Goal: Obtain resource: Download file/media

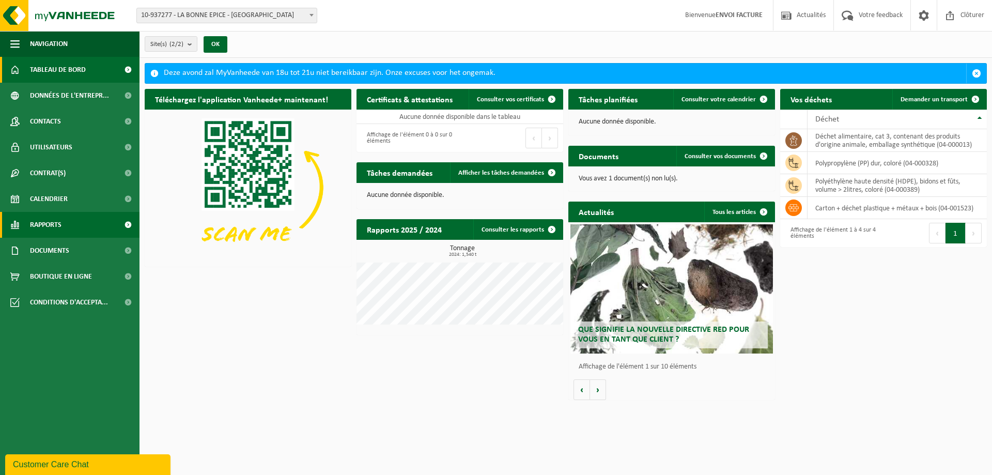
click at [54, 225] on span "Rapports" at bounding box center [46, 225] width 32 height 26
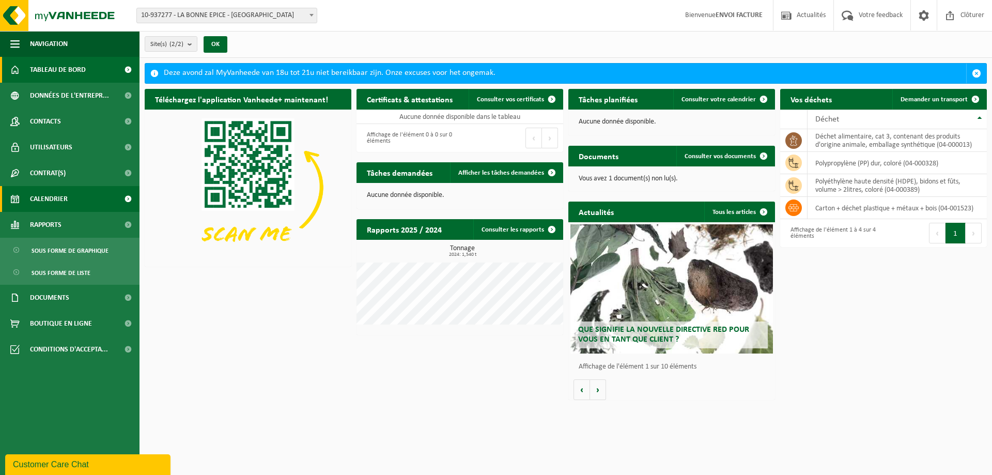
click at [56, 203] on span "Calendrier" at bounding box center [49, 199] width 38 height 26
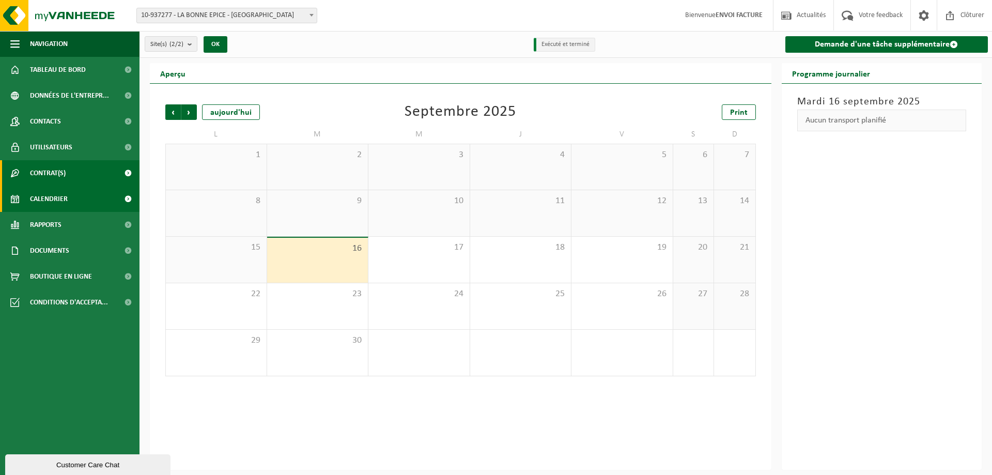
click at [56, 176] on span "Contrat(s)" at bounding box center [48, 173] width 36 height 26
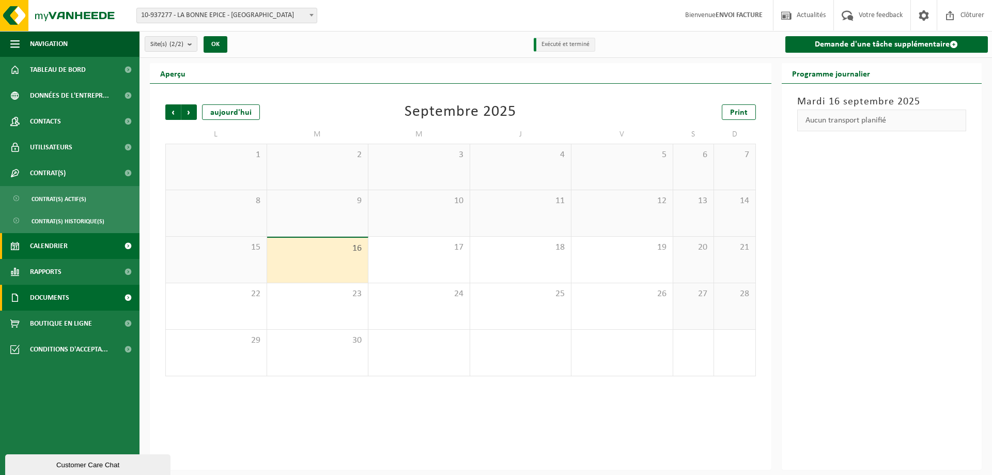
click at [79, 295] on link "Documents" at bounding box center [70, 298] width 140 height 26
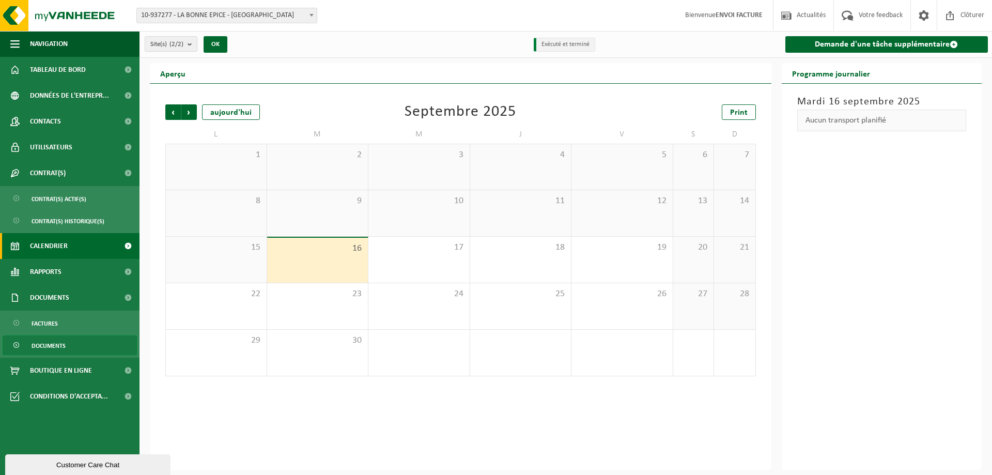
click at [51, 343] on span "Documents" at bounding box center [49, 346] width 34 height 20
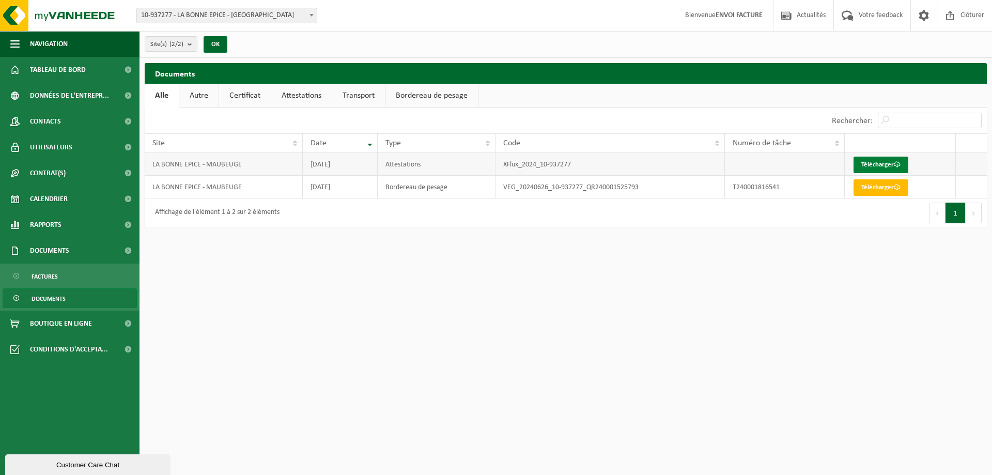
click at [878, 164] on link "Télécharger" at bounding box center [881, 165] width 55 height 17
click at [211, 97] on link "Autre" at bounding box center [198, 96] width 39 height 24
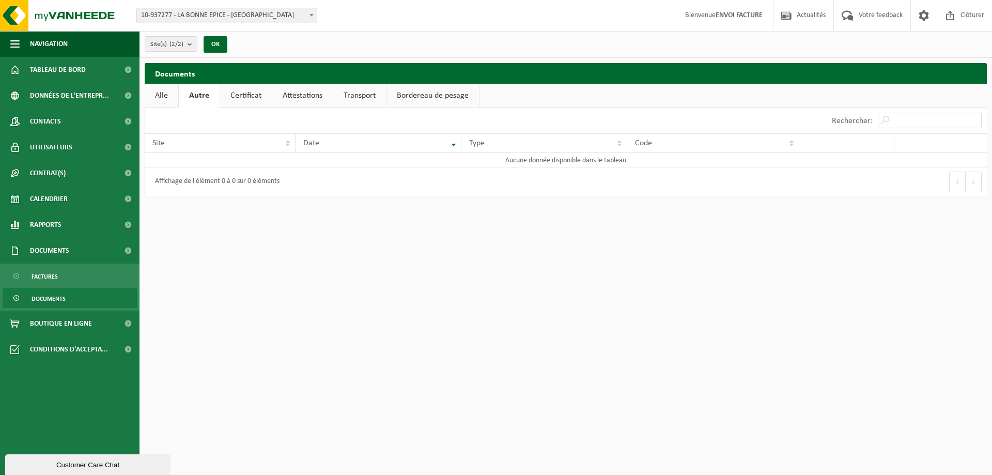
click at [239, 96] on link "Certificat" at bounding box center [246, 96] width 52 height 24
click at [282, 95] on link "Attestations" at bounding box center [301, 96] width 60 height 24
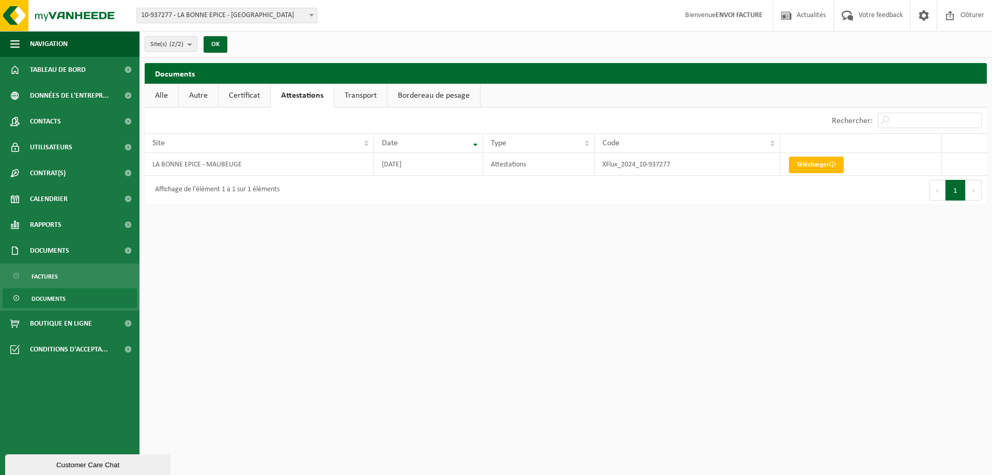
click at [376, 97] on link "Transport" at bounding box center [360, 96] width 53 height 24
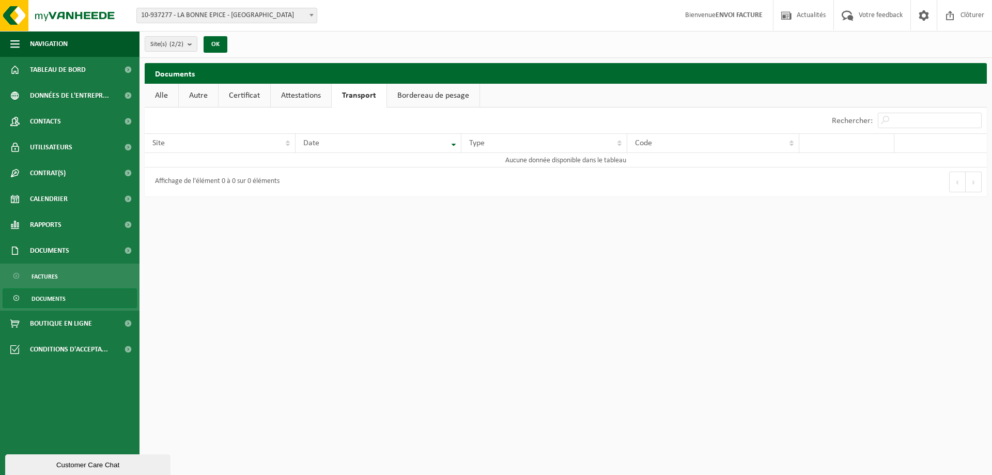
click at [425, 96] on link "Bordereau de pesage" at bounding box center [433, 96] width 93 height 24
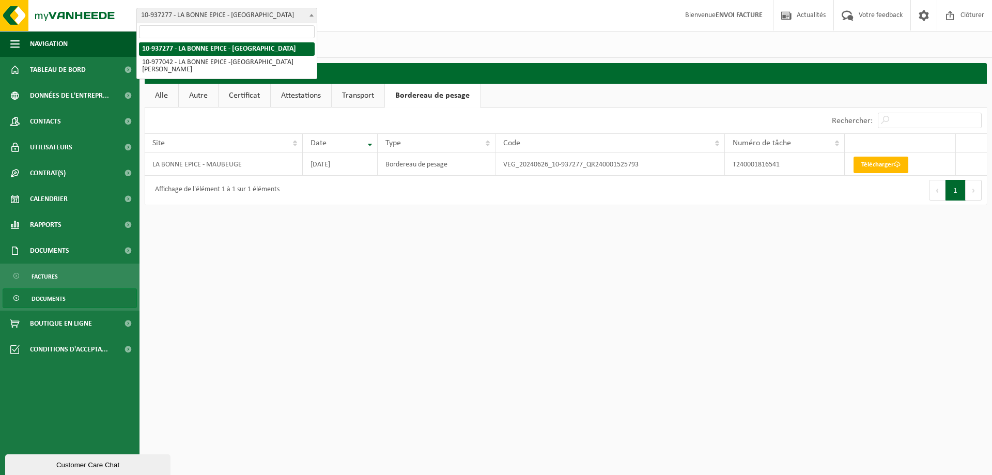
click at [310, 16] on span at bounding box center [311, 14] width 10 height 13
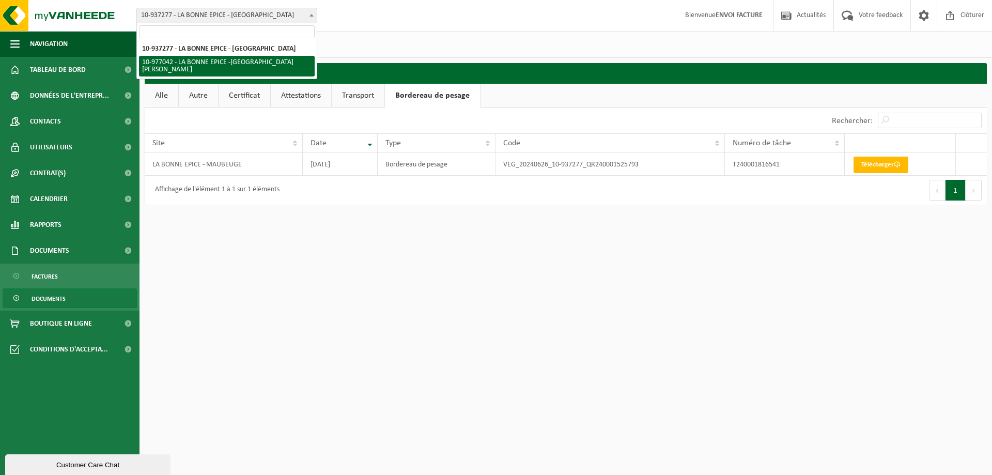
select select "159232"
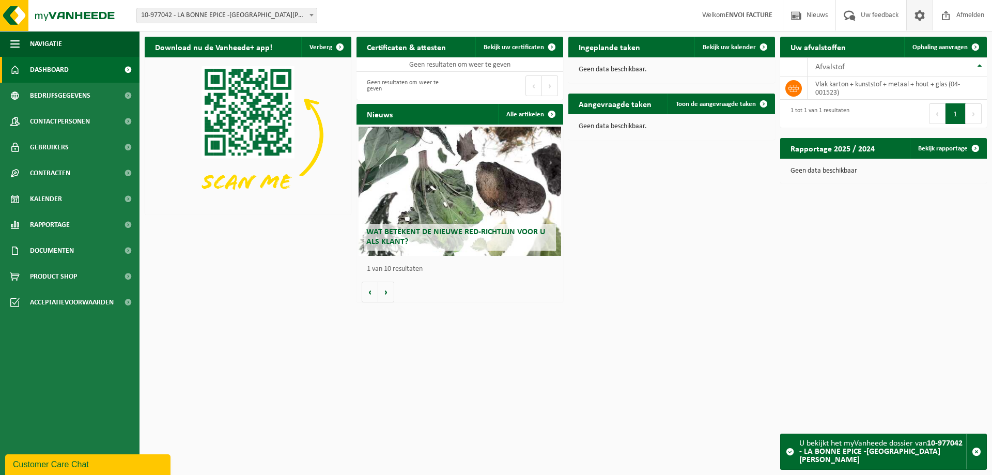
click at [919, 14] on span at bounding box center [920, 15] width 16 height 30
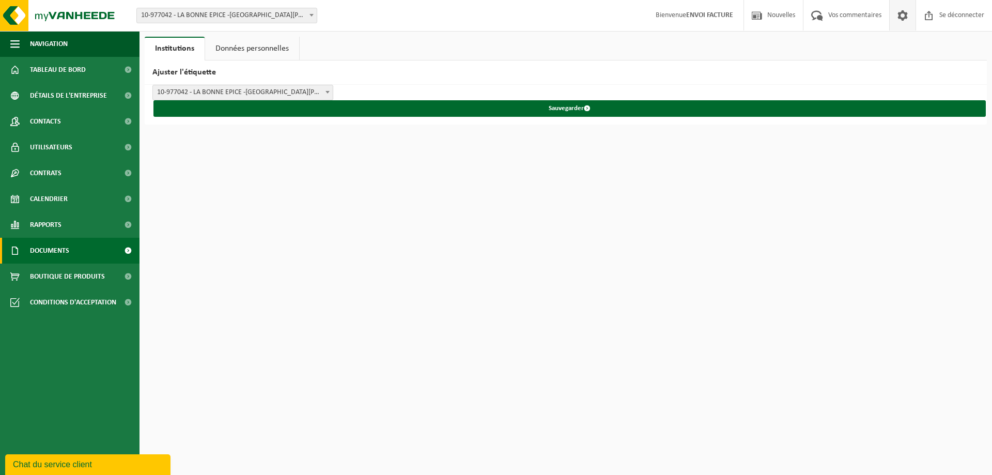
click at [47, 259] on span "Documents" at bounding box center [49, 251] width 39 height 26
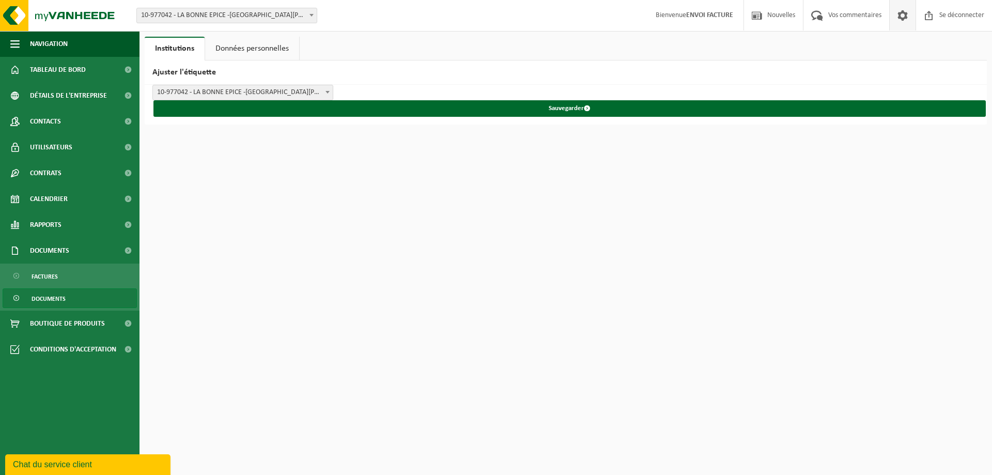
click at [44, 298] on font "Documents" at bounding box center [49, 299] width 34 height 6
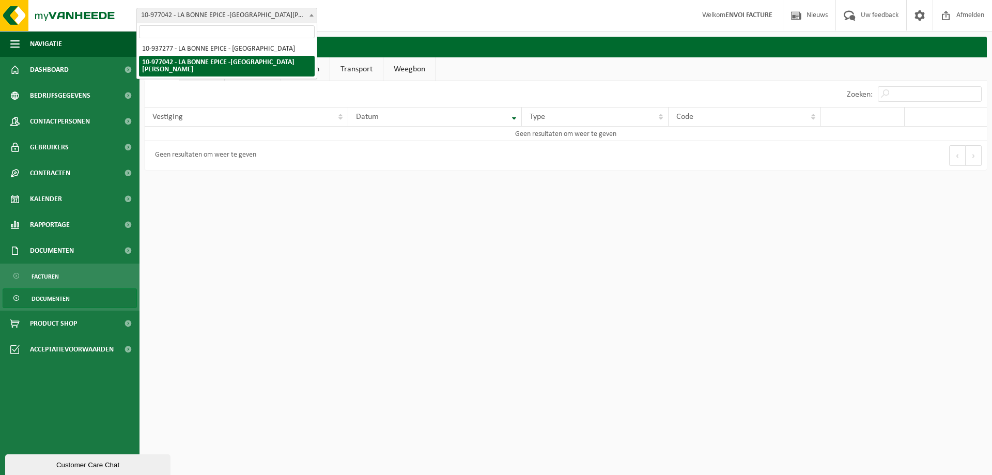
click at [314, 15] on span at bounding box center [311, 14] width 10 height 13
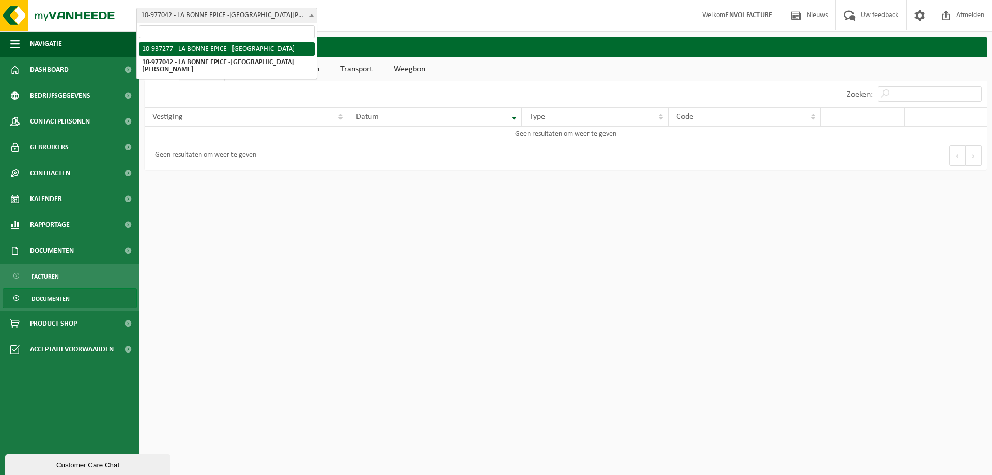
select select "137477"
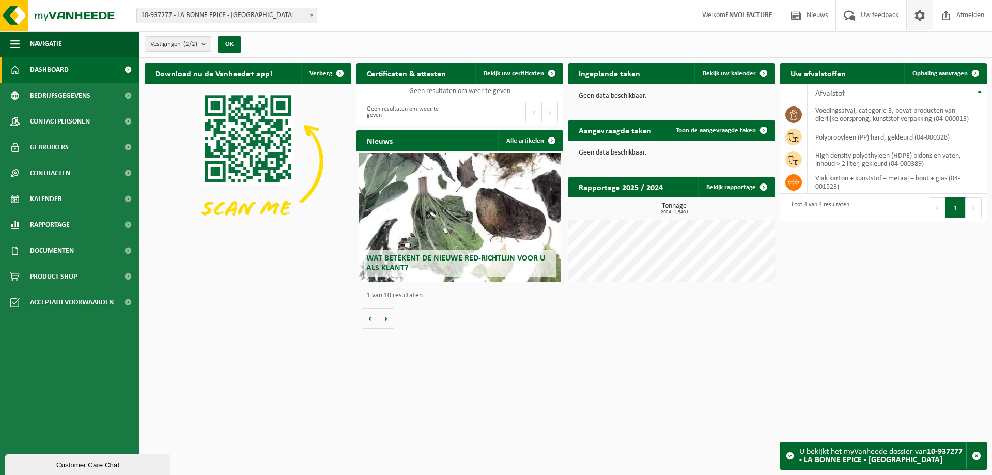
click at [914, 16] on span at bounding box center [920, 15] width 16 height 30
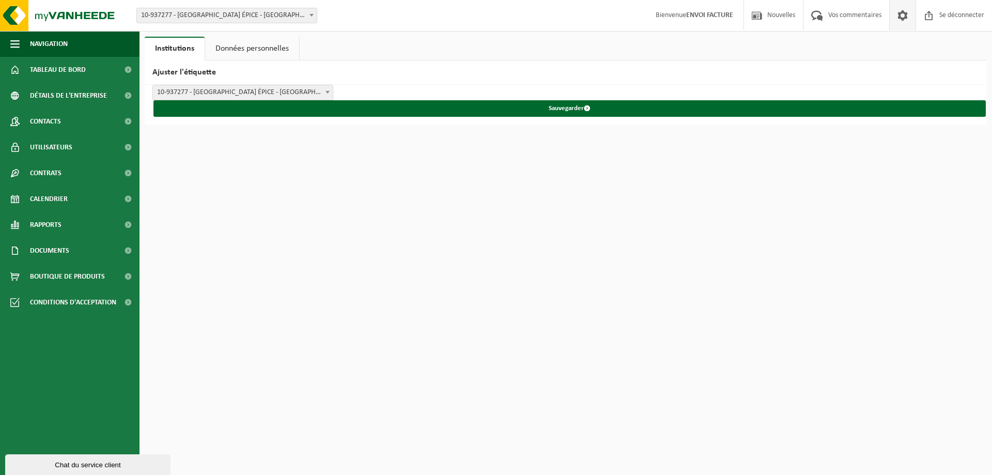
click at [244, 51] on font "Données personnelles" at bounding box center [252, 48] width 73 height 8
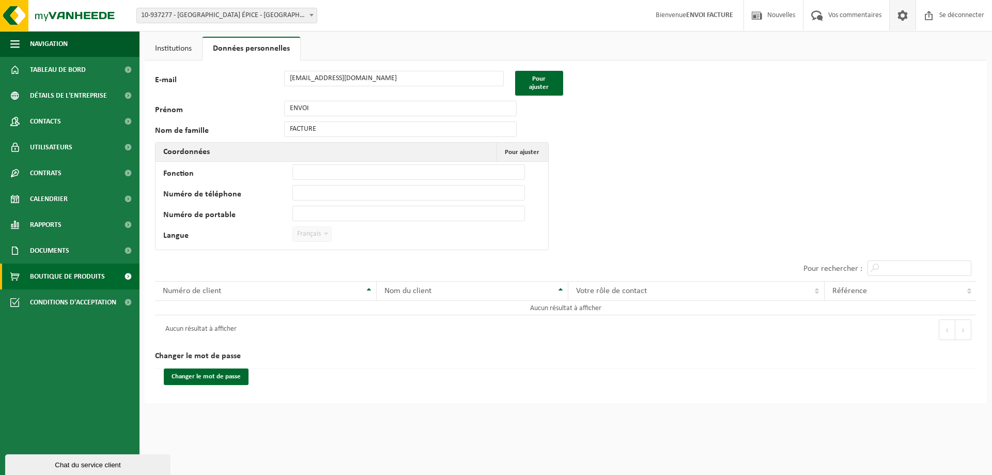
click at [62, 271] on span "Boutique de produits" at bounding box center [67, 277] width 75 height 26
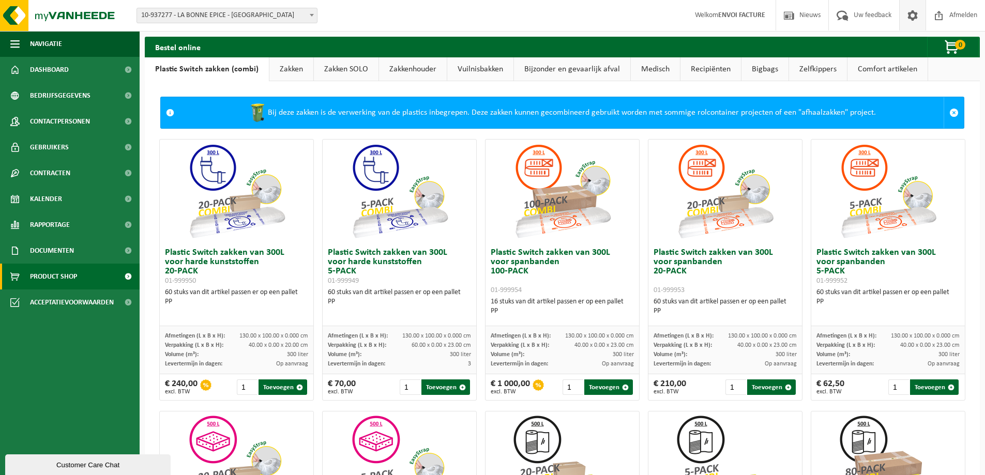
click at [915, 13] on span at bounding box center [913, 15] width 16 height 30
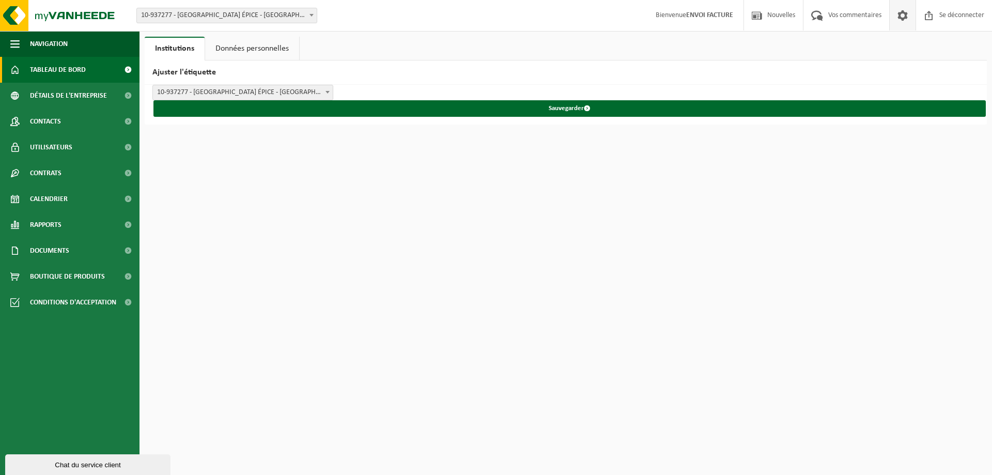
click at [51, 67] on font "Tableau de bord" at bounding box center [58, 70] width 56 height 8
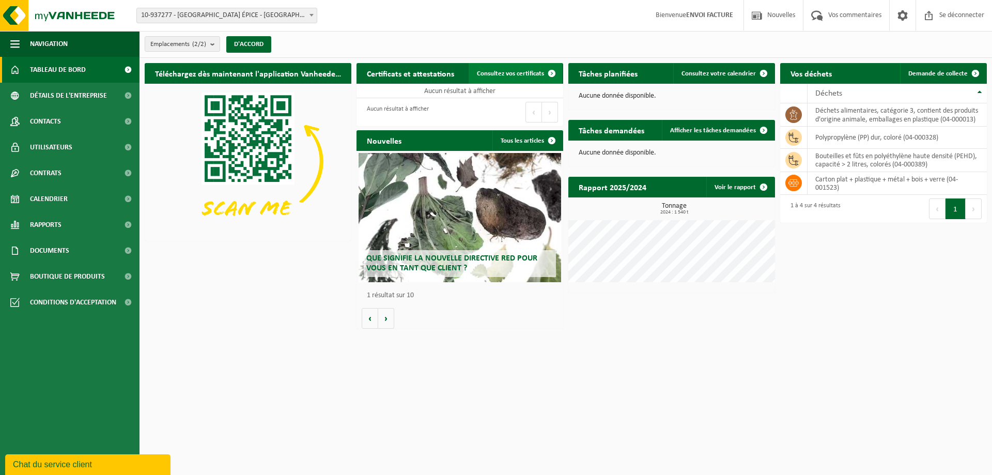
click at [505, 72] on font "Consultez vos certificats" at bounding box center [510, 73] width 67 height 7
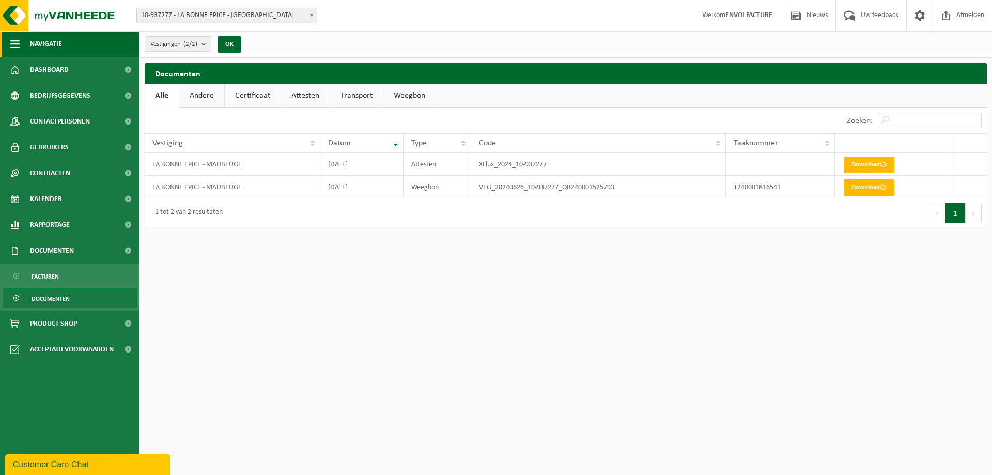
click at [69, 44] on button "Navigatie" at bounding box center [70, 44] width 140 height 26
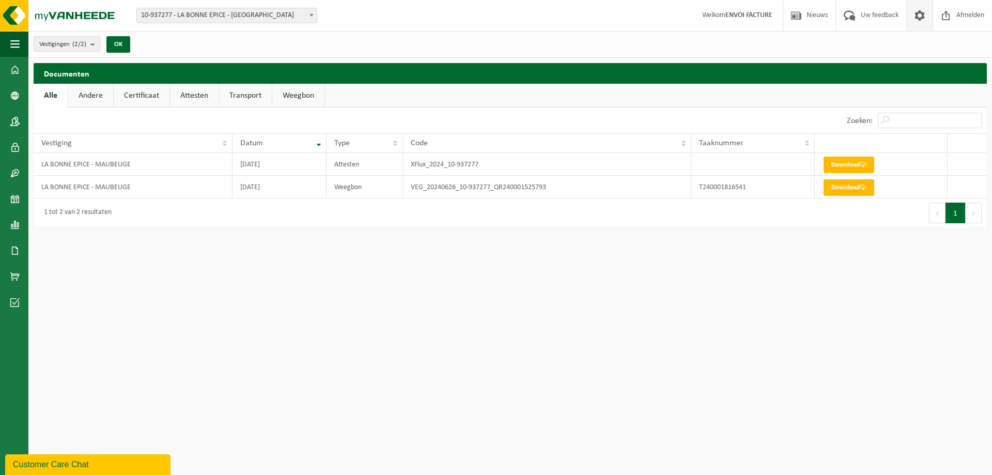
click at [917, 15] on span at bounding box center [920, 15] width 16 height 30
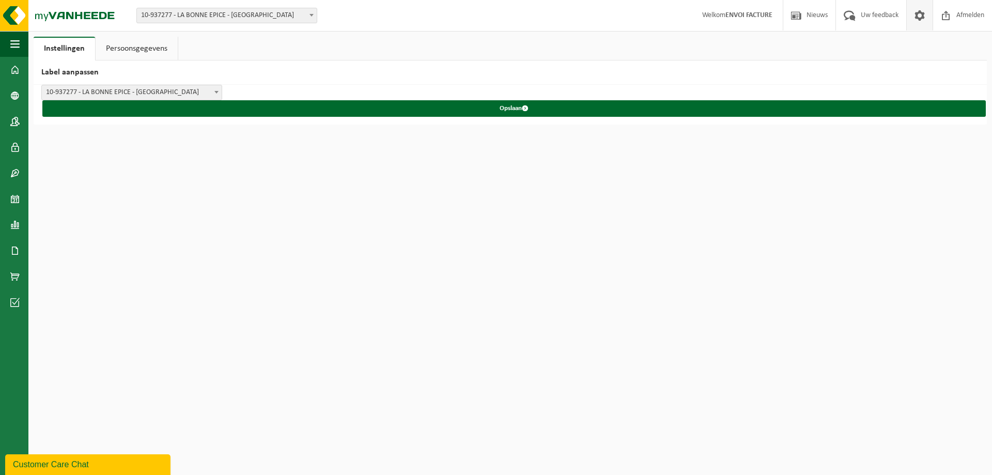
click at [924, 17] on span at bounding box center [920, 15] width 16 height 30
click at [16, 45] on span "button" at bounding box center [14, 44] width 9 height 26
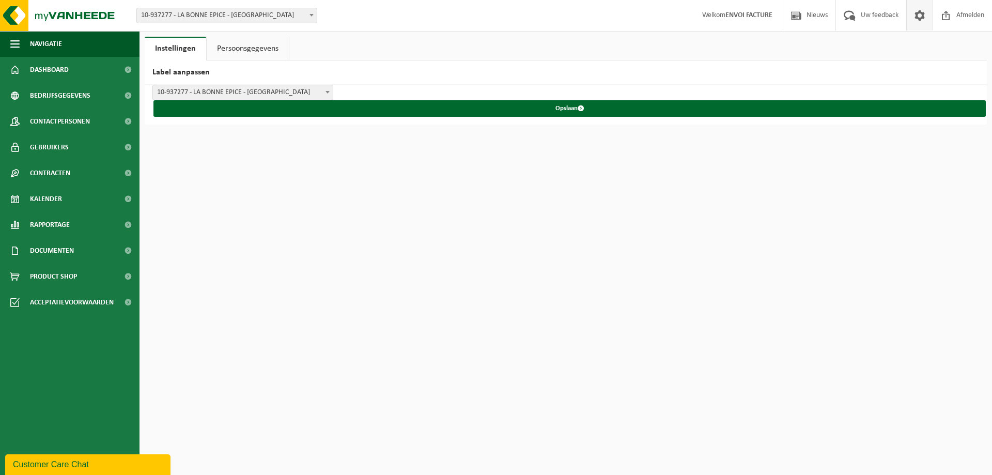
click at [924, 13] on span at bounding box center [920, 15] width 16 height 30
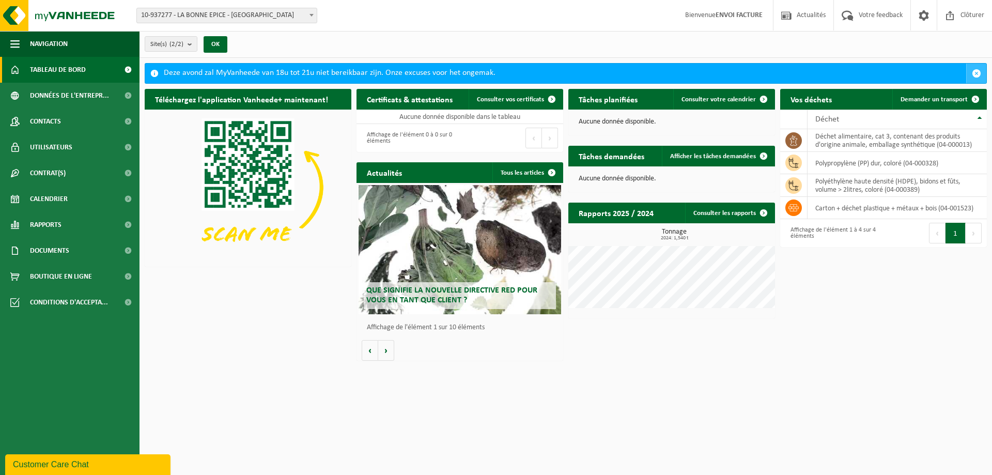
click at [977, 71] on span "button" at bounding box center [976, 73] width 9 height 9
click at [895, 142] on td "déchet alimentaire, cat 3, contenant des produits d'origine animale, emballage …" at bounding box center [897, 140] width 179 height 23
click at [796, 139] on icon at bounding box center [794, 140] width 8 height 10
click at [877, 210] on td "carton + déchet plastique + métaux + bois (04-001523)" at bounding box center [897, 208] width 179 height 22
click at [794, 209] on icon at bounding box center [794, 208] width 10 height 10
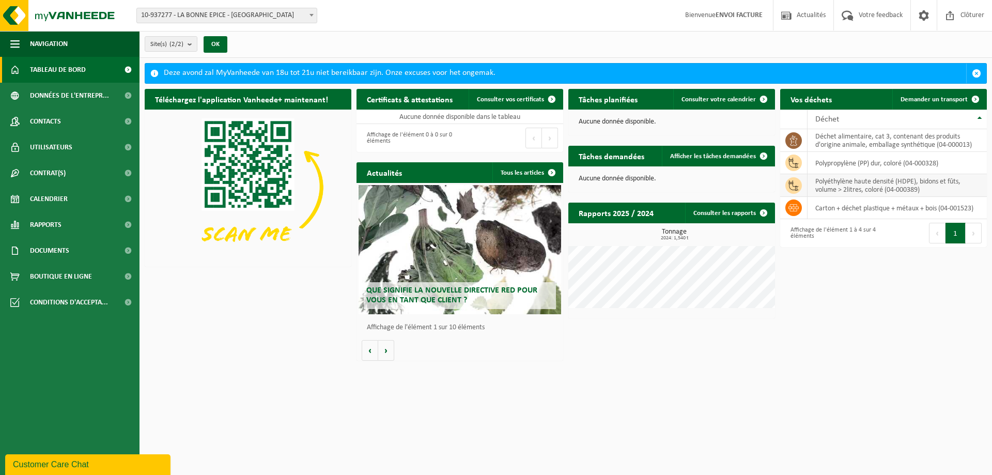
click at [793, 182] on icon at bounding box center [794, 185] width 10 height 10
drag, startPoint x: 793, startPoint y: 162, endPoint x: 793, endPoint y: 143, distance: 19.1
click at [794, 161] on icon at bounding box center [794, 163] width 10 height 10
click at [793, 137] on icon at bounding box center [794, 140] width 8 height 10
drag, startPoint x: 58, startPoint y: 461, endPoint x: 84, endPoint y: 688, distance: 228.9
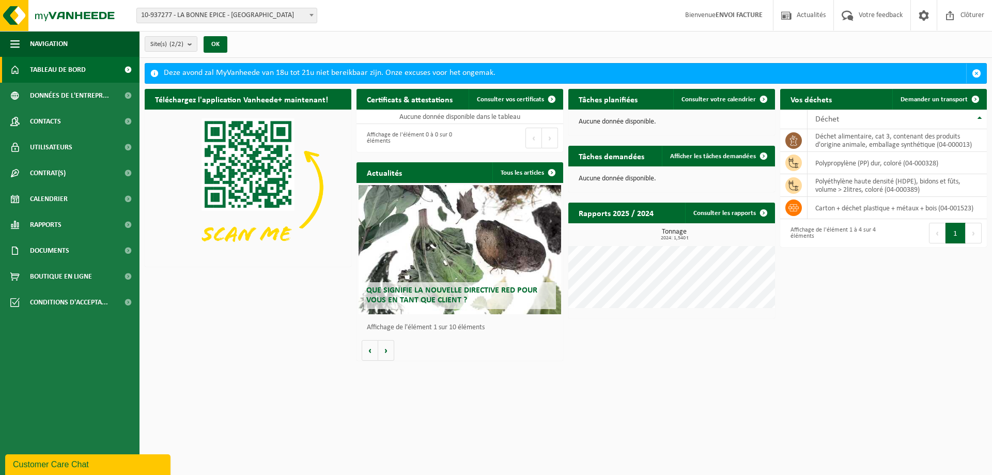
click at [58, 461] on div "Customer Care Chat" at bounding box center [88, 464] width 150 height 12
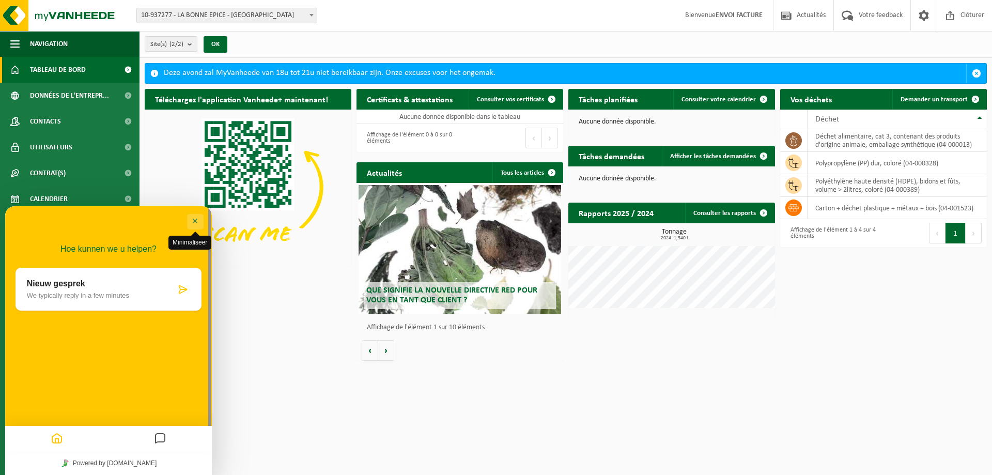
click at [196, 220] on button "Minimaliseer" at bounding box center [195, 222] width 17 height 16
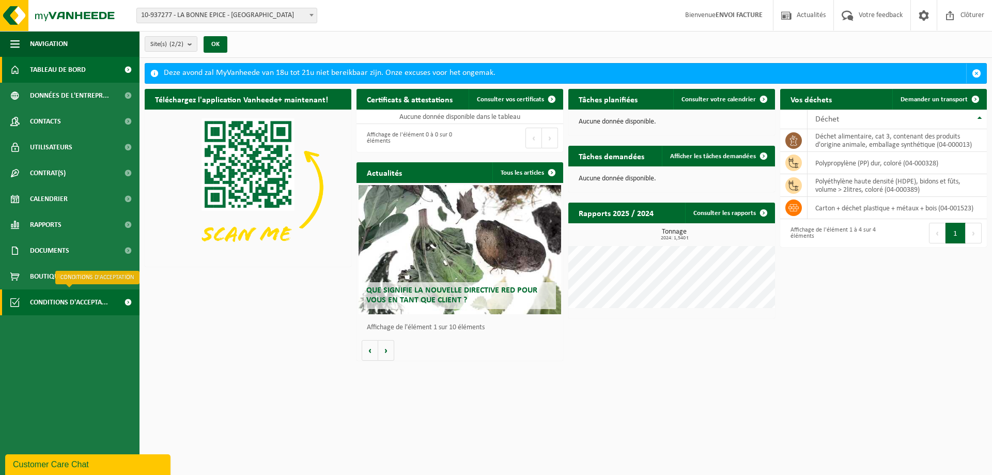
click at [71, 302] on span "Conditions d'accepta..." at bounding box center [69, 302] width 78 height 26
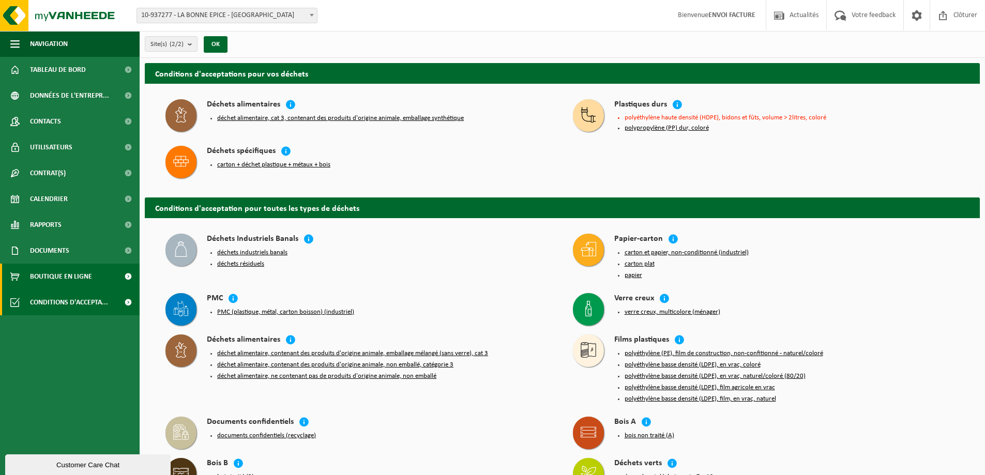
click at [70, 282] on span "Boutique en ligne" at bounding box center [61, 277] width 62 height 26
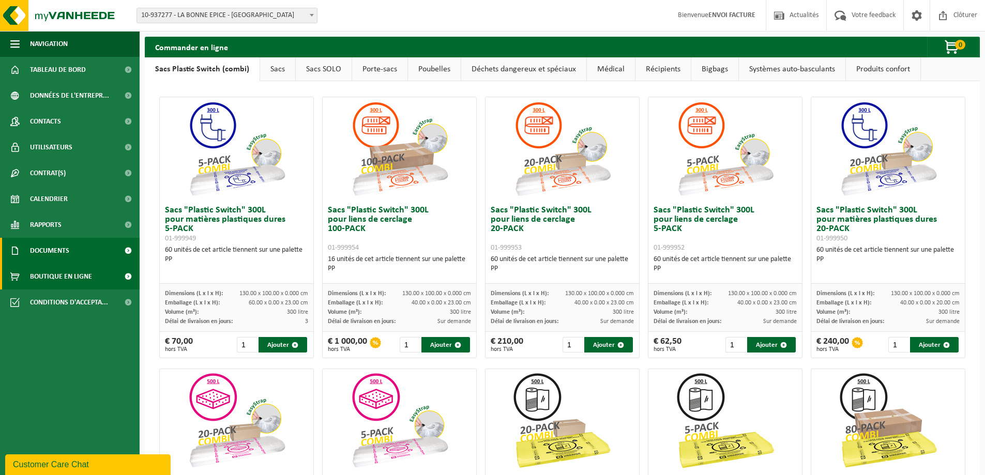
click at [66, 252] on span "Documents" at bounding box center [49, 251] width 39 height 26
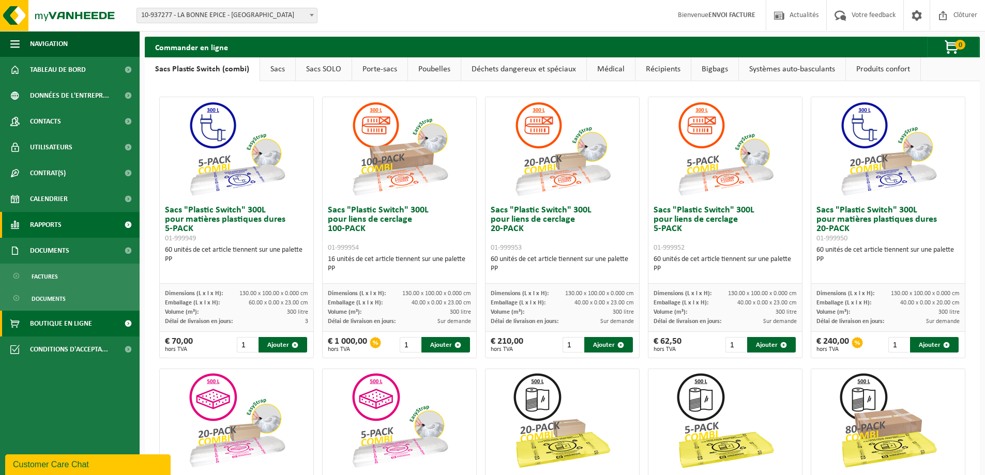
click at [63, 223] on link "Rapports" at bounding box center [70, 225] width 140 height 26
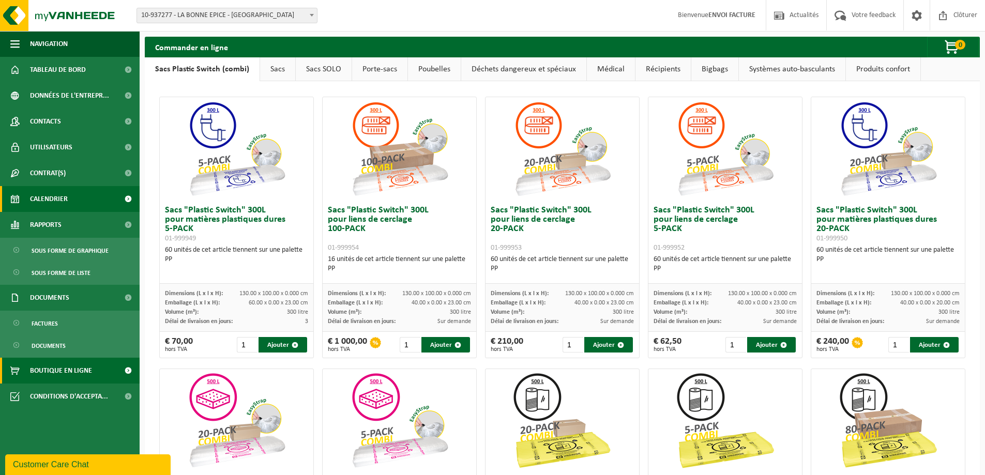
click at [62, 202] on span "Calendrier" at bounding box center [49, 199] width 38 height 26
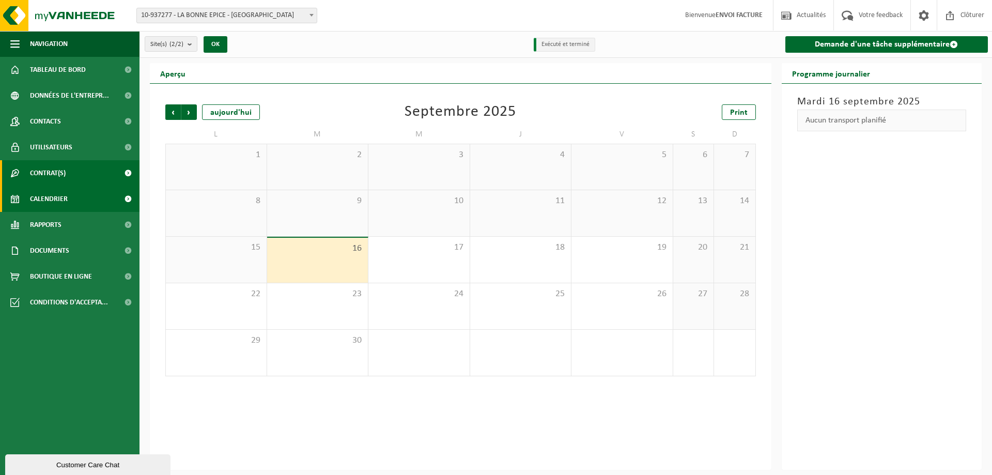
click at [67, 171] on link "Contrat(s)" at bounding box center [70, 173] width 140 height 26
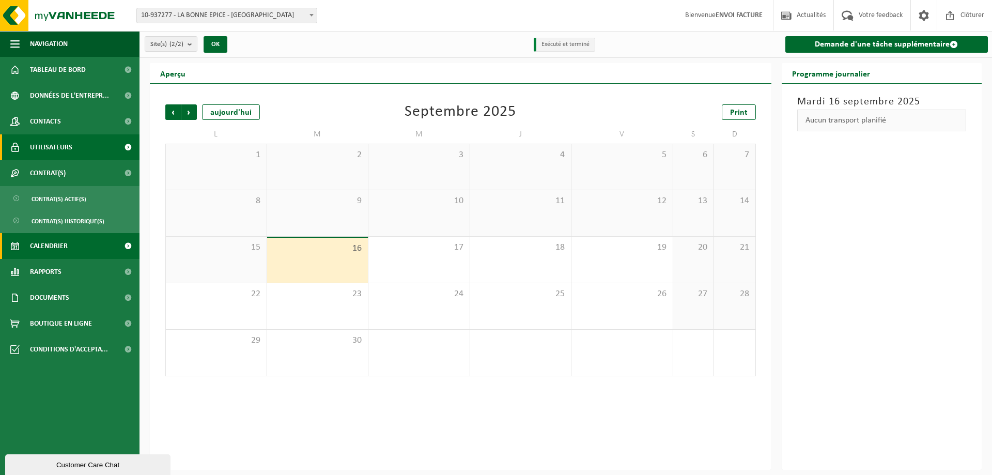
click at [70, 146] on span "Utilisateurs" at bounding box center [51, 147] width 42 height 26
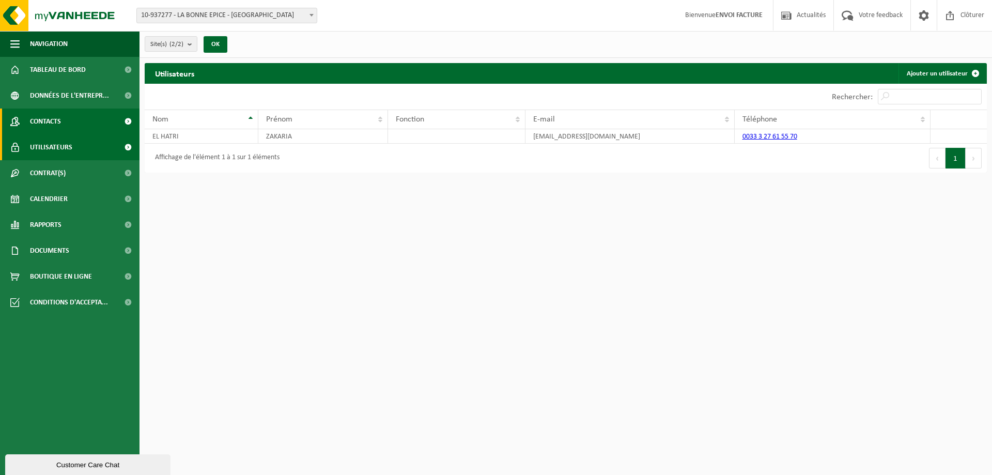
click at [70, 126] on link "Contacts" at bounding box center [70, 122] width 140 height 26
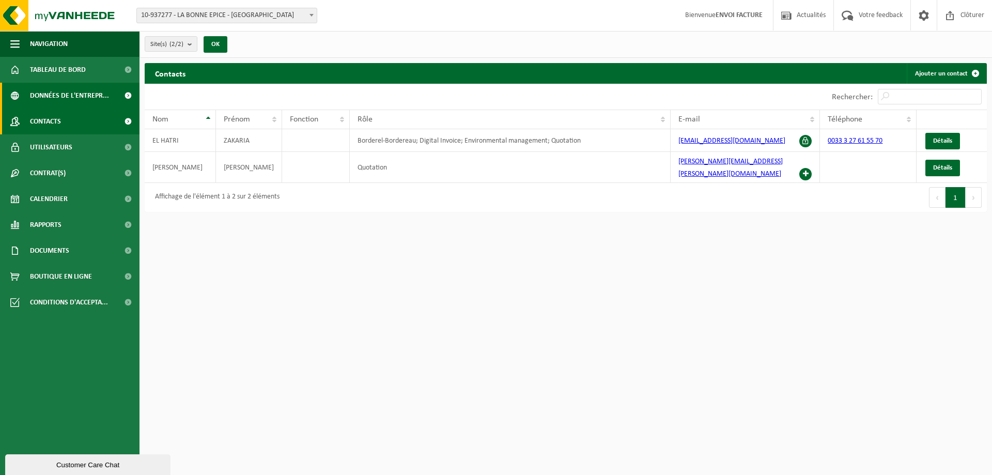
click at [81, 99] on span "Données de l'entrepr..." at bounding box center [69, 96] width 79 height 26
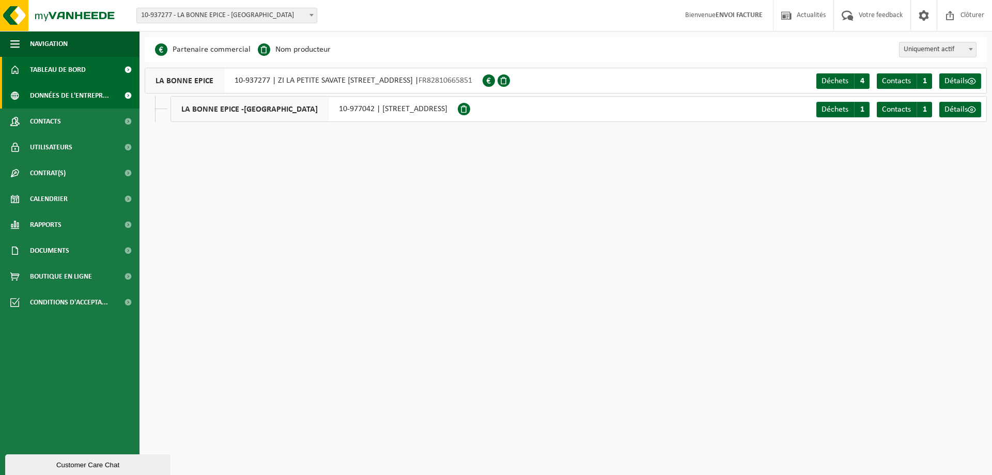
click at [80, 67] on span "Tableau de bord" at bounding box center [58, 70] width 56 height 26
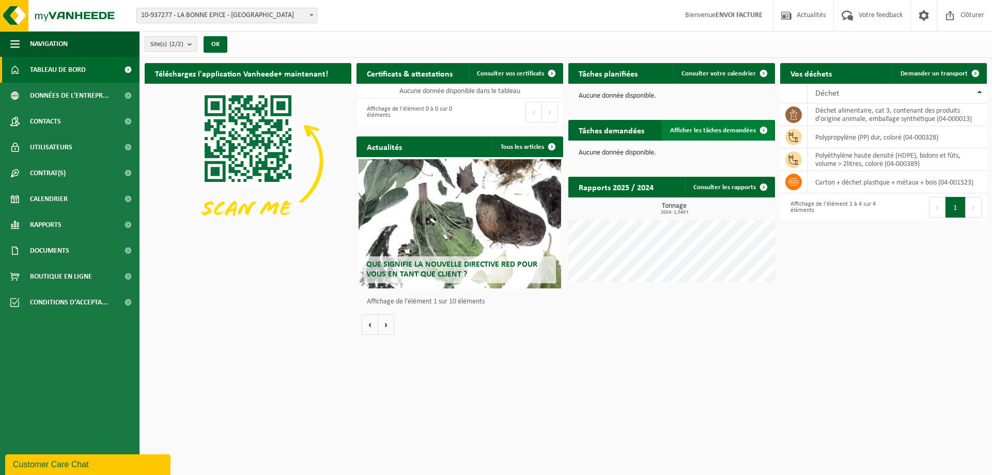
click at [722, 128] on span "Afficher les tâches demandées" at bounding box center [713, 130] width 86 height 7
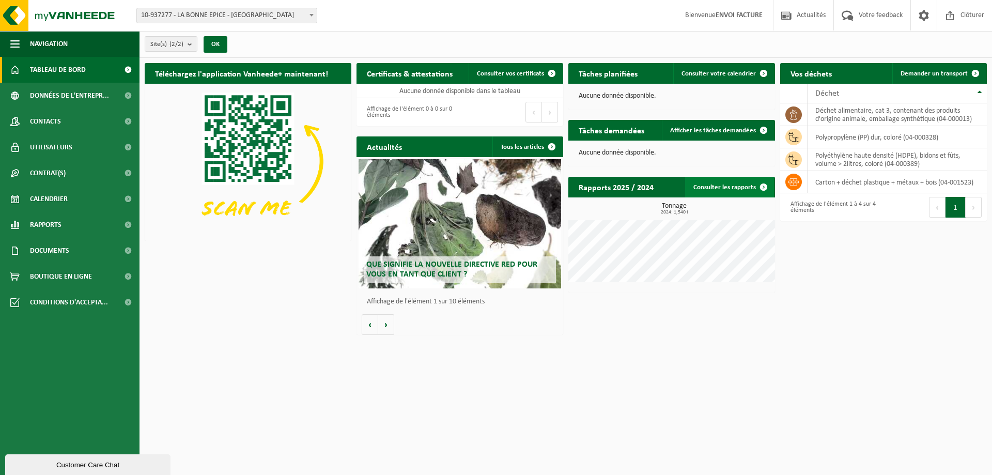
click at [733, 186] on link "Consulter les rapports" at bounding box center [729, 187] width 89 height 21
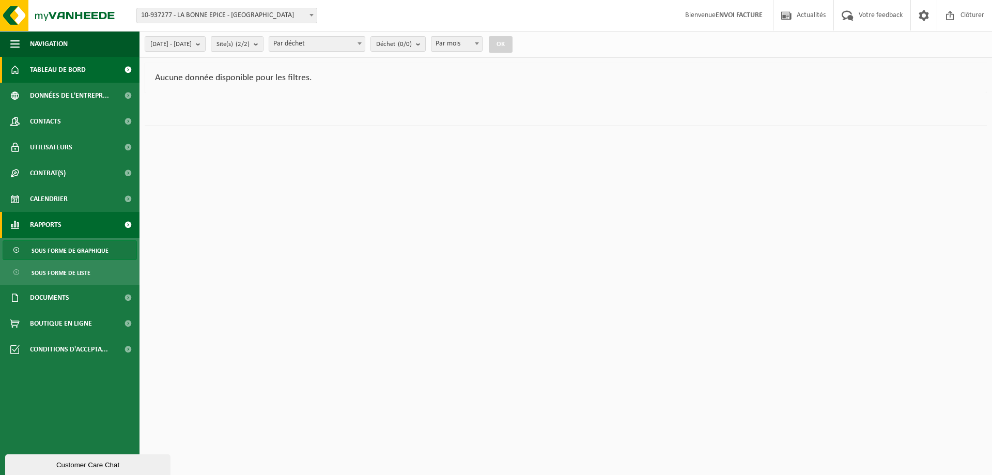
click at [68, 69] on span "Tableau de bord" at bounding box center [58, 70] width 56 height 26
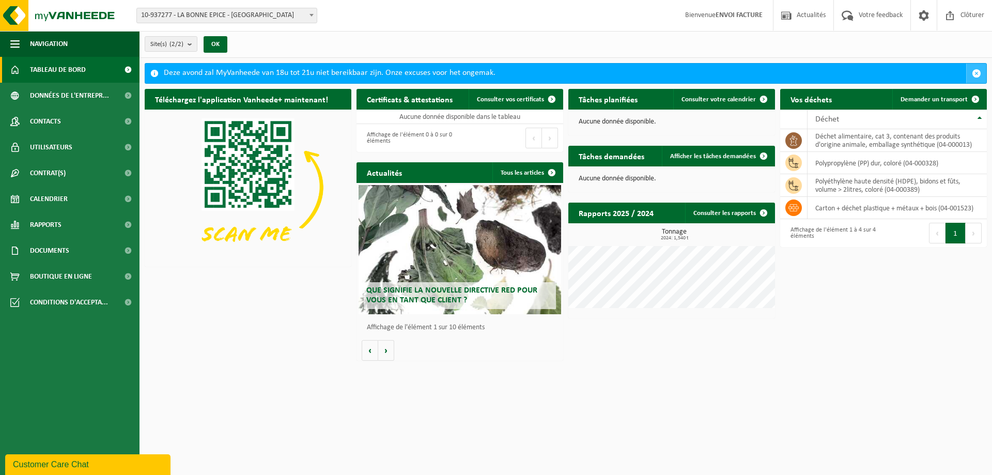
click at [976, 71] on span "button" at bounding box center [976, 73] width 9 height 9
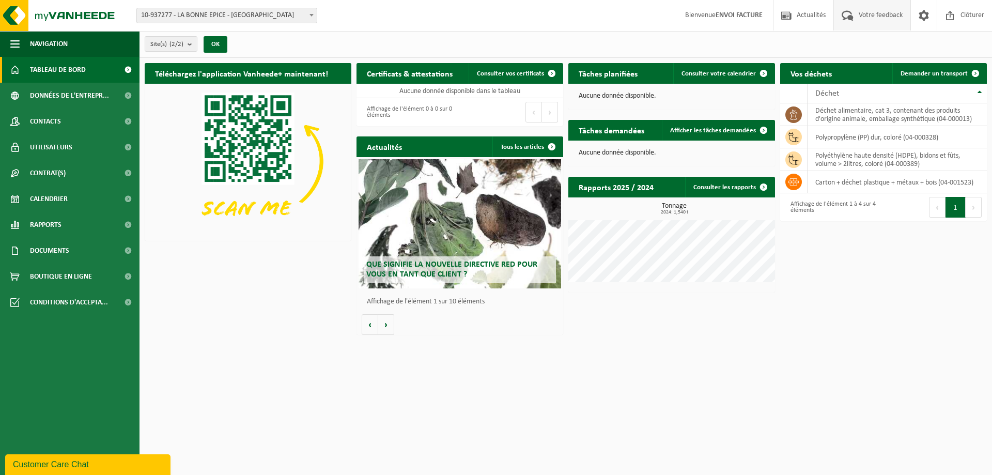
click at [867, 17] on span "Votre feedback" at bounding box center [880, 15] width 49 height 30
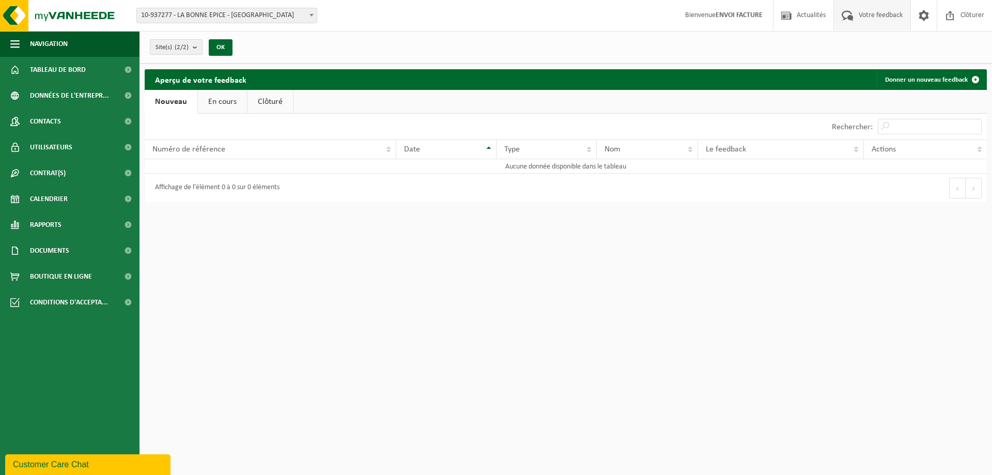
click at [228, 106] on link "En cours" at bounding box center [222, 102] width 49 height 24
click at [262, 102] on link "Clôturé" at bounding box center [269, 102] width 45 height 24
click at [166, 102] on link "Nouveau" at bounding box center [170, 102] width 50 height 24
click at [924, 15] on span at bounding box center [924, 15] width 16 height 30
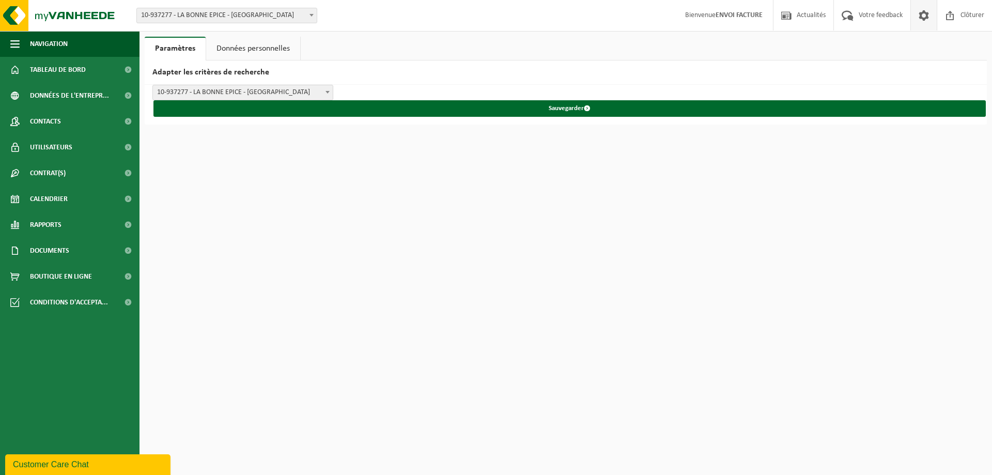
click at [725, 18] on strong "ENVOI FACTURE" at bounding box center [739, 15] width 47 height 8
click at [805, 16] on span "Actualités" at bounding box center [811, 15] width 34 height 30
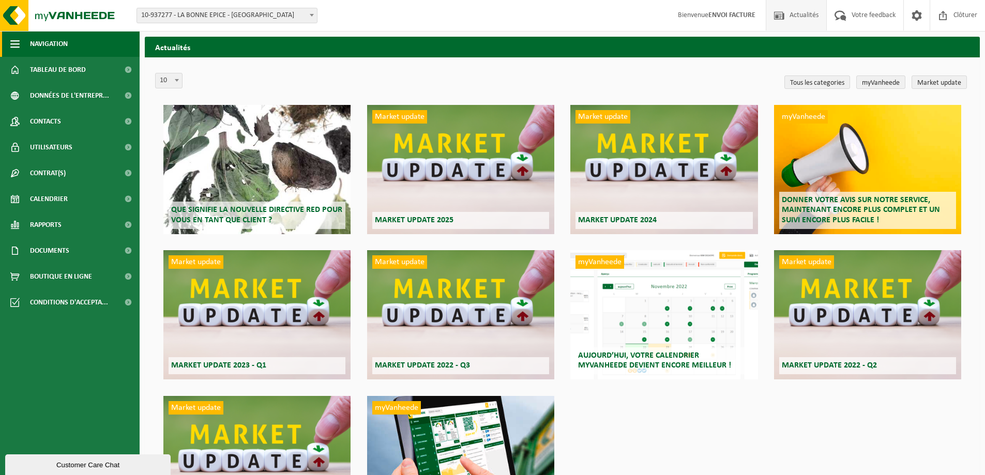
click at [47, 46] on span "Navigation" at bounding box center [49, 44] width 38 height 26
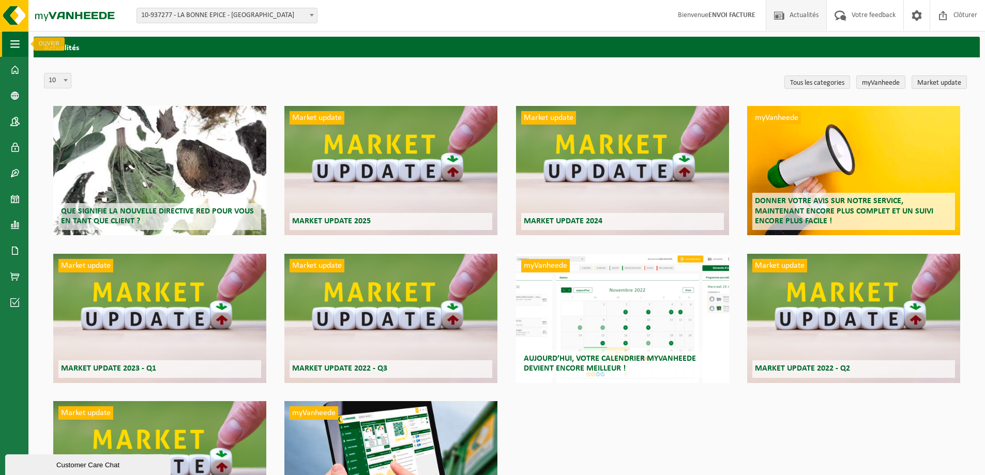
click at [10, 45] on button "Navigation" at bounding box center [14, 44] width 28 height 26
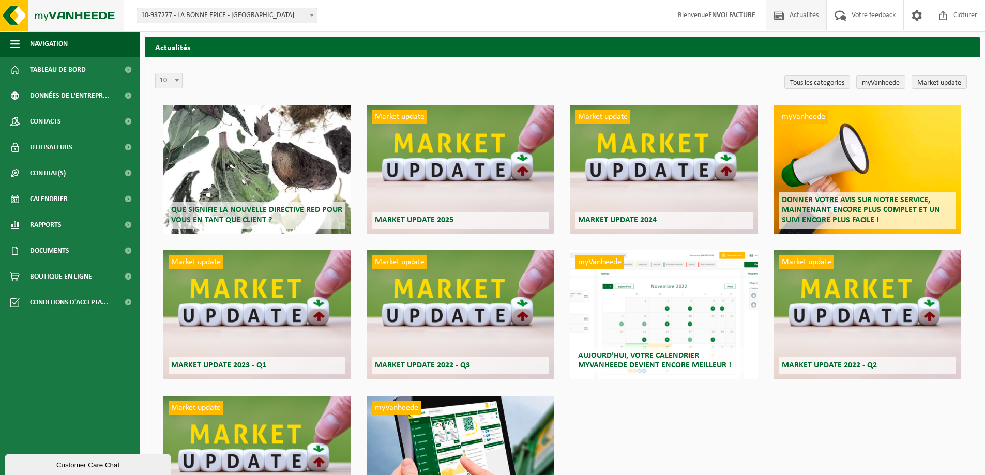
click at [55, 15] on img at bounding box center [62, 15] width 124 height 31
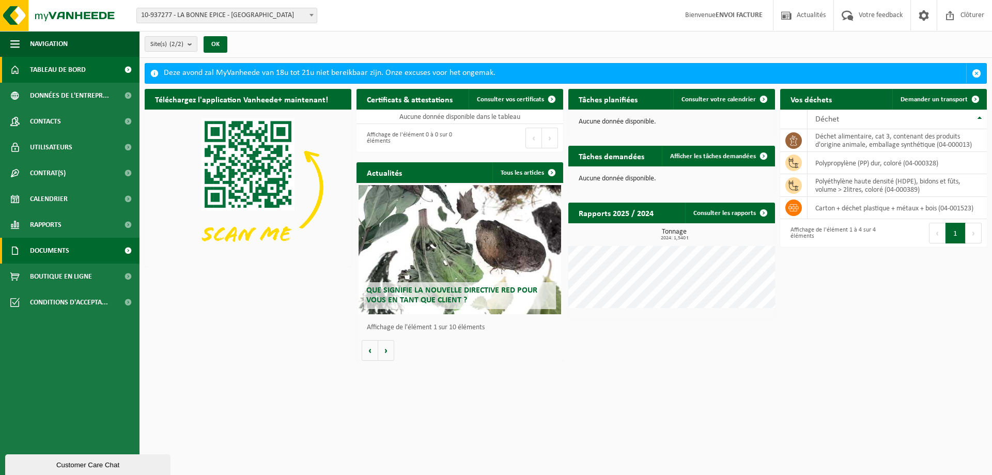
click at [53, 246] on span "Documents" at bounding box center [49, 251] width 39 height 26
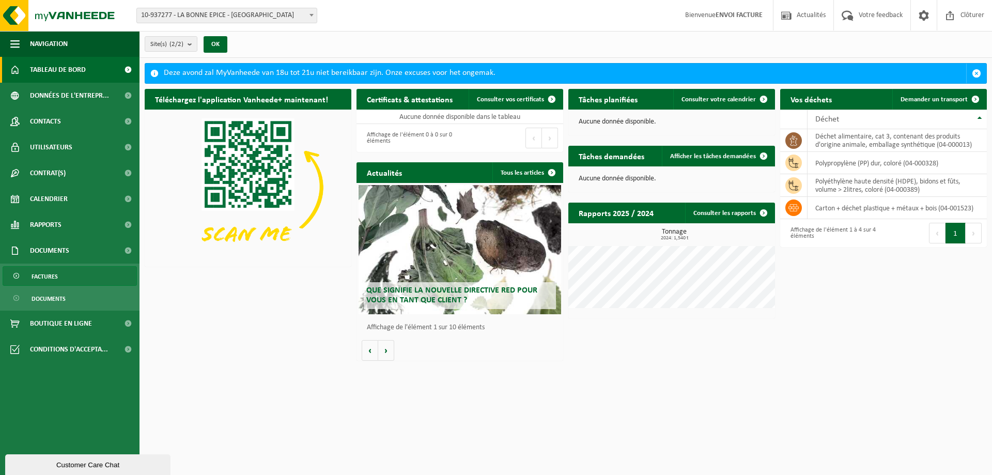
click at [51, 272] on span "Factures" at bounding box center [45, 277] width 26 height 20
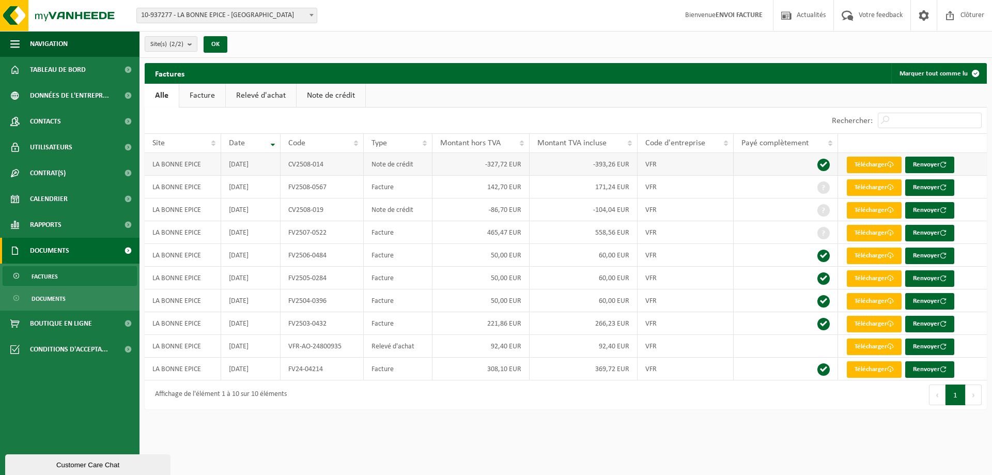
click at [884, 162] on link "Télécharger" at bounding box center [874, 165] width 55 height 17
